Goal: Information Seeking & Learning: Learn about a topic

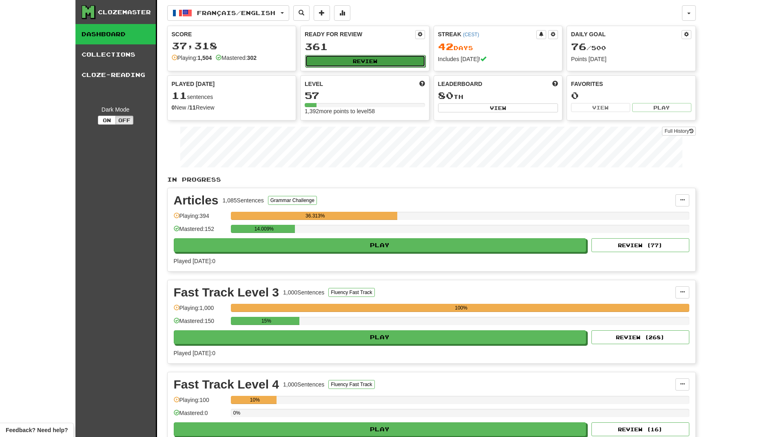
click at [349, 66] on button "Review" at bounding box center [365, 61] width 120 height 12
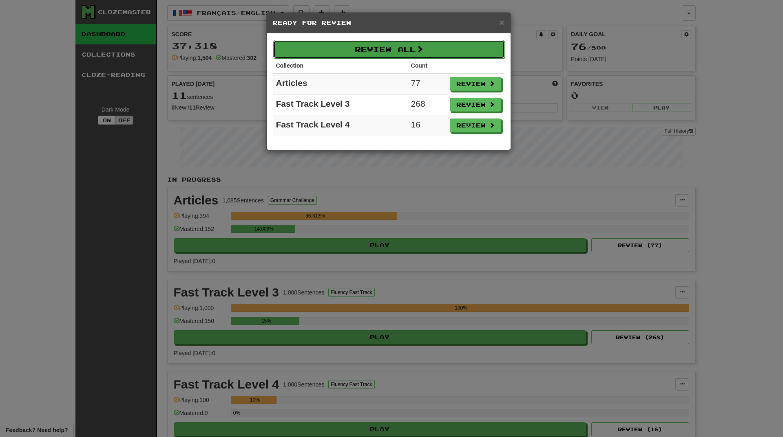
click at [457, 47] on button "Review All" at bounding box center [389, 49] width 232 height 19
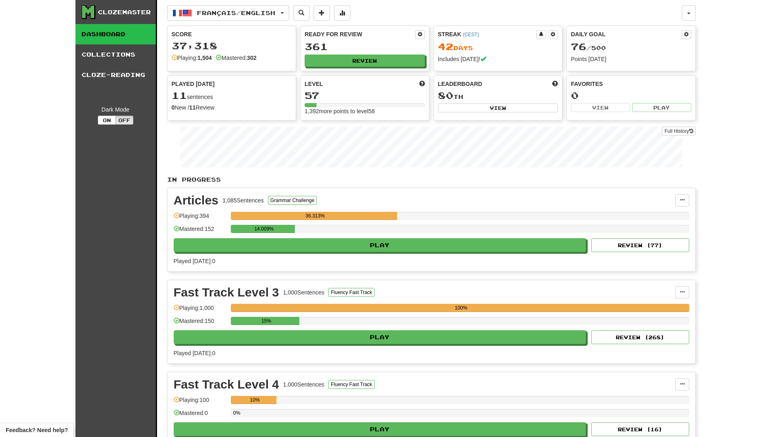
select select "**"
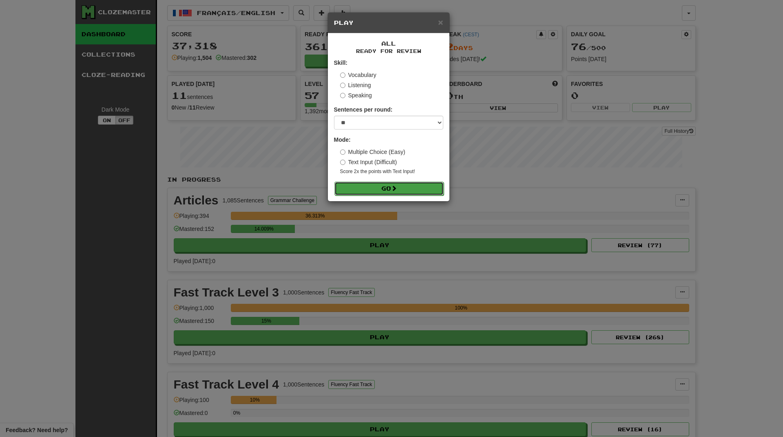
click at [396, 185] on button "Go" at bounding box center [388, 189] width 109 height 14
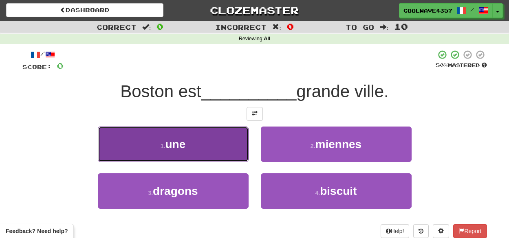
click at [190, 141] on button "1 . une" at bounding box center [173, 144] width 151 height 35
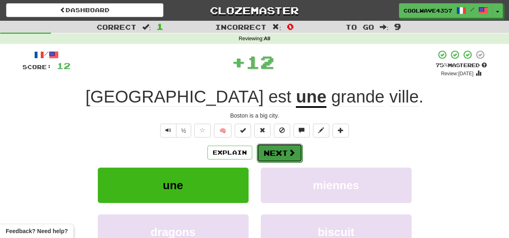
click at [294, 155] on span at bounding box center [291, 152] width 7 height 7
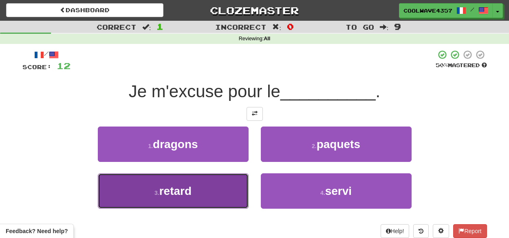
click at [191, 198] on button "3 . retard" at bounding box center [173, 191] width 151 height 35
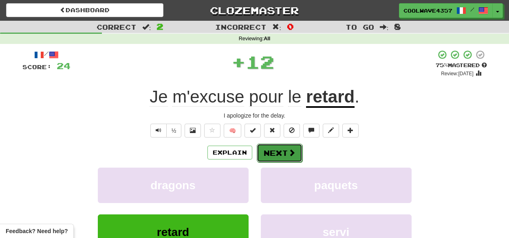
click at [287, 158] on button "Next" at bounding box center [280, 153] width 46 height 19
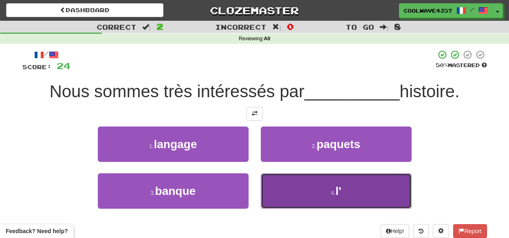
click at [347, 192] on button "4 . l'" at bounding box center [336, 191] width 151 height 35
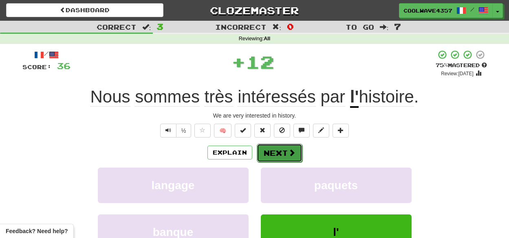
click at [294, 154] on span at bounding box center [291, 152] width 7 height 7
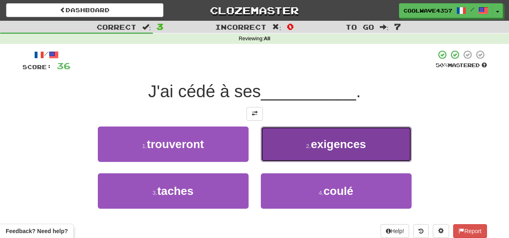
click at [322, 145] on span "exigences" at bounding box center [338, 144] width 55 height 13
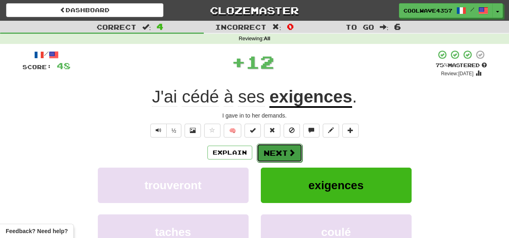
click at [286, 161] on button "Next" at bounding box center [280, 153] width 46 height 19
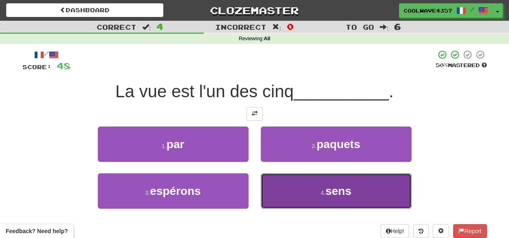
click at [332, 188] on span "sens" at bounding box center [338, 191] width 26 height 13
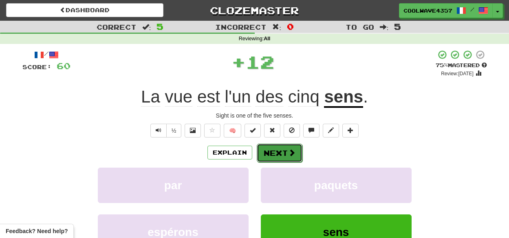
click at [292, 150] on span at bounding box center [291, 152] width 7 height 7
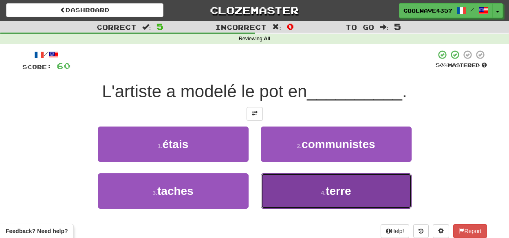
click at [313, 195] on button "4 . terre" at bounding box center [336, 191] width 151 height 35
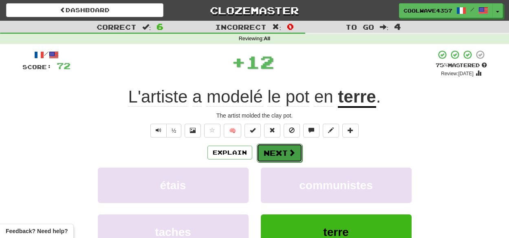
click at [291, 155] on span at bounding box center [291, 152] width 7 height 7
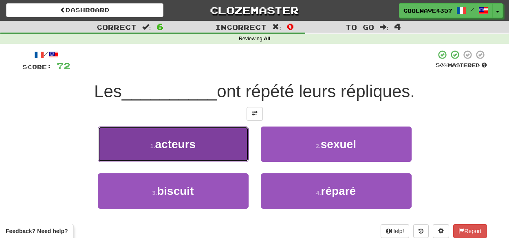
click at [231, 158] on button "1 . acteurs" at bounding box center [173, 144] width 151 height 35
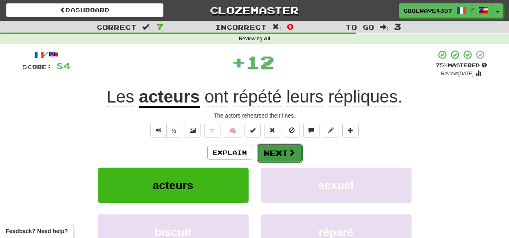
click at [289, 153] on span at bounding box center [291, 152] width 7 height 7
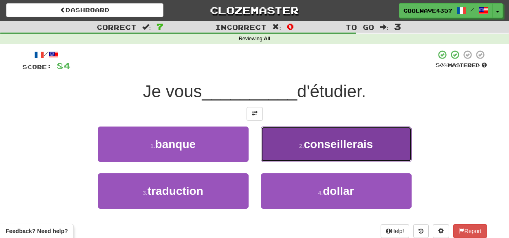
click at [336, 152] on button "2 . conseillerais" at bounding box center [336, 144] width 151 height 35
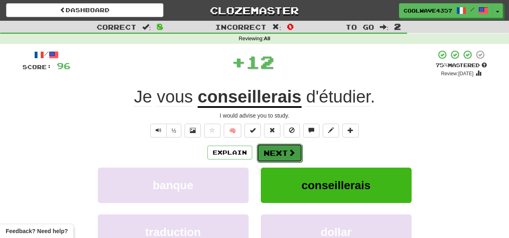
click at [272, 150] on button "Next" at bounding box center [280, 153] width 46 height 19
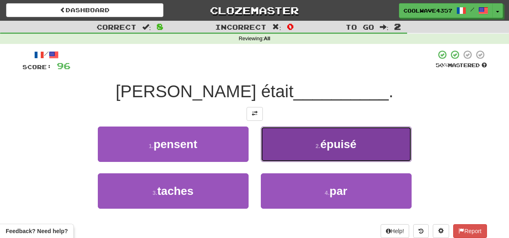
click at [323, 149] on span "épuisé" at bounding box center [338, 144] width 36 height 13
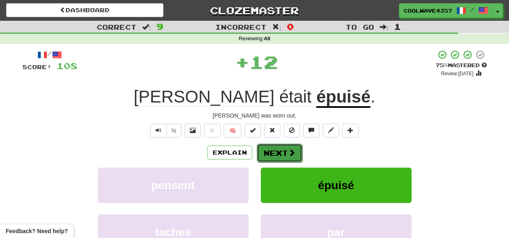
click at [289, 156] on span at bounding box center [291, 152] width 7 height 7
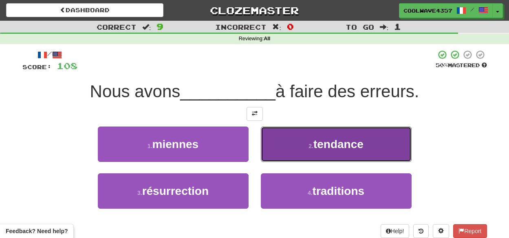
click at [347, 151] on button "2 . tendance" at bounding box center [336, 144] width 151 height 35
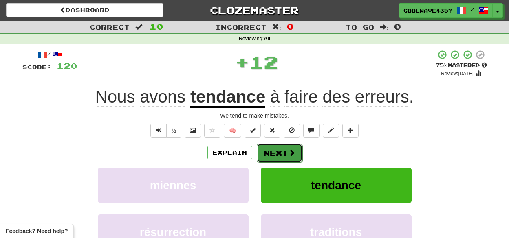
click at [291, 157] on button "Next" at bounding box center [280, 153] width 46 height 19
